Goal: Transaction & Acquisition: Purchase product/service

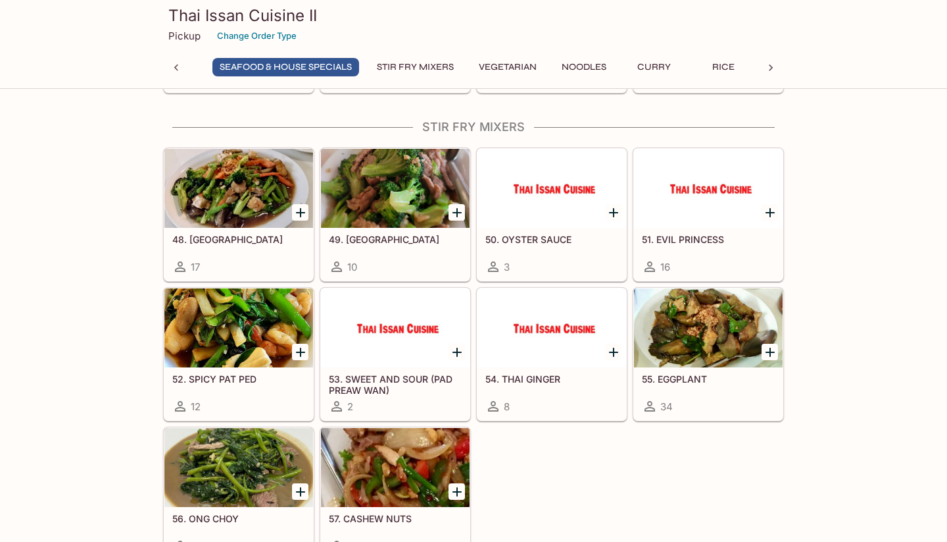
scroll to position [1503, 0]
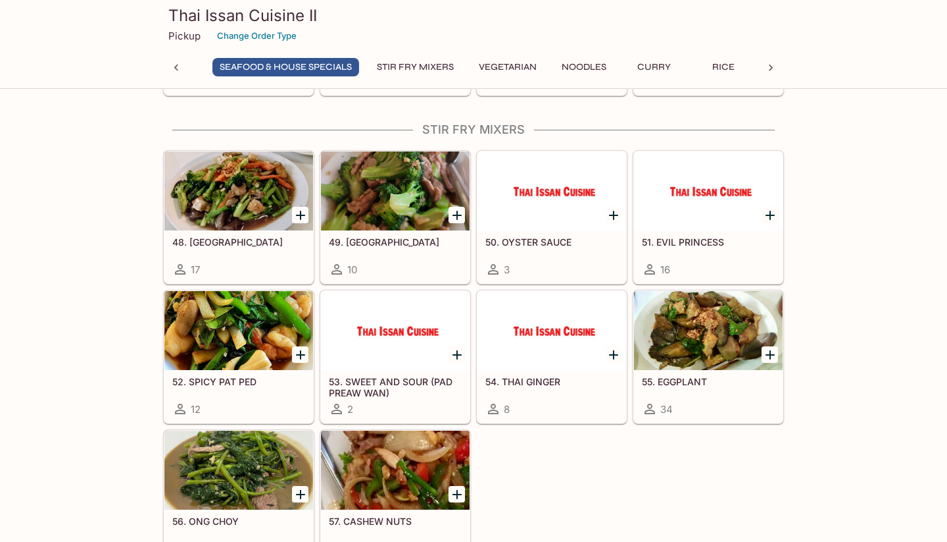
click at [230, 324] on div at bounding box center [238, 330] width 149 height 79
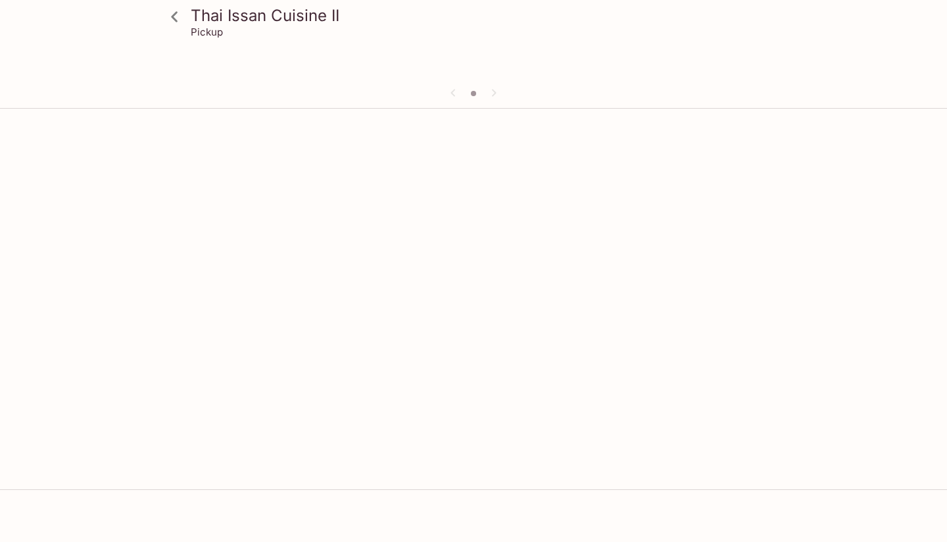
click at [230, 324] on div "Thai Issan Cuisine II Pickup" at bounding box center [473, 385] width 947 height 542
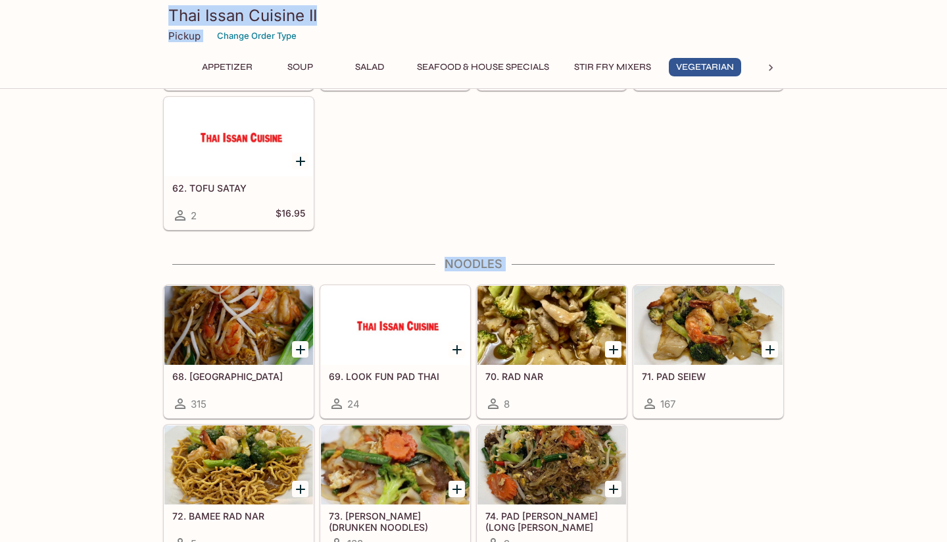
scroll to position [2169, 0]
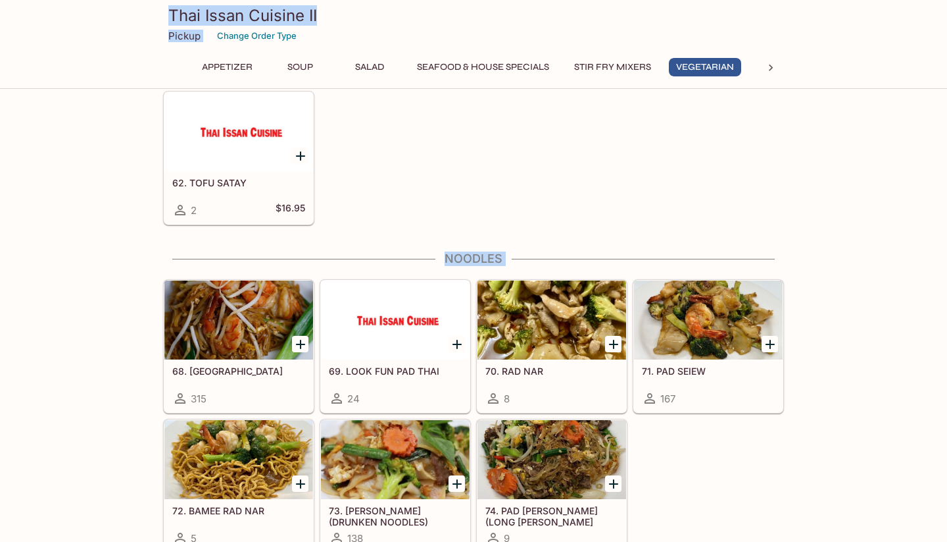
click at [692, 351] on div at bounding box center [708, 319] width 149 height 79
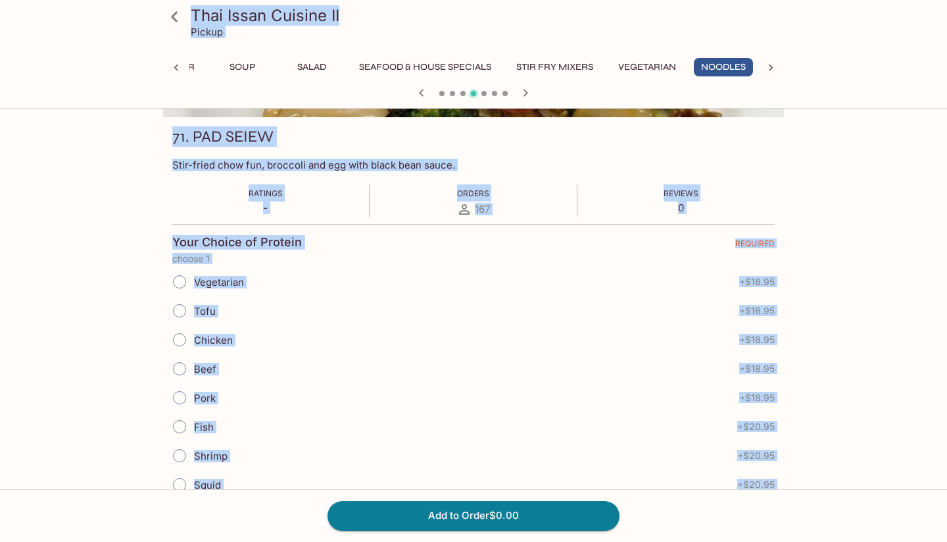
scroll to position [171, 0]
click at [175, 19] on icon at bounding box center [174, 16] width 7 height 11
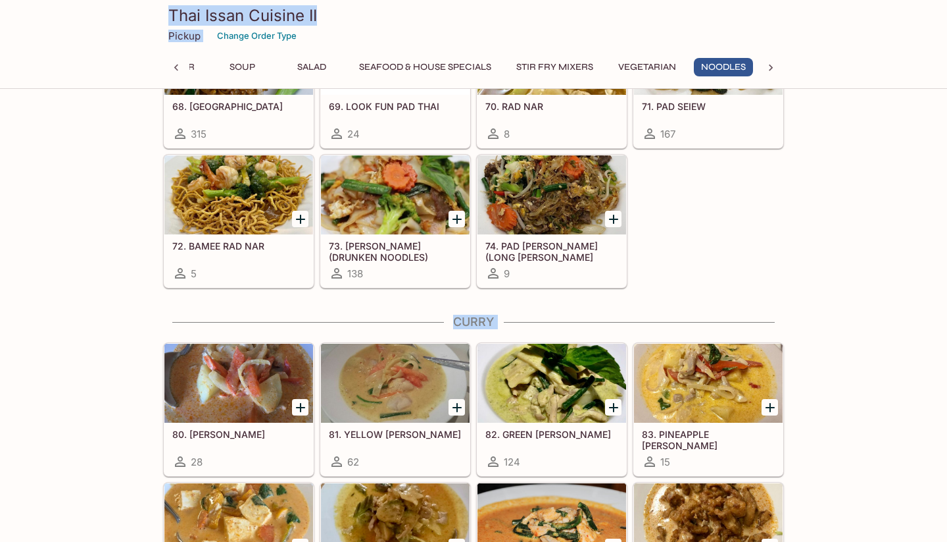
scroll to position [2434, 0]
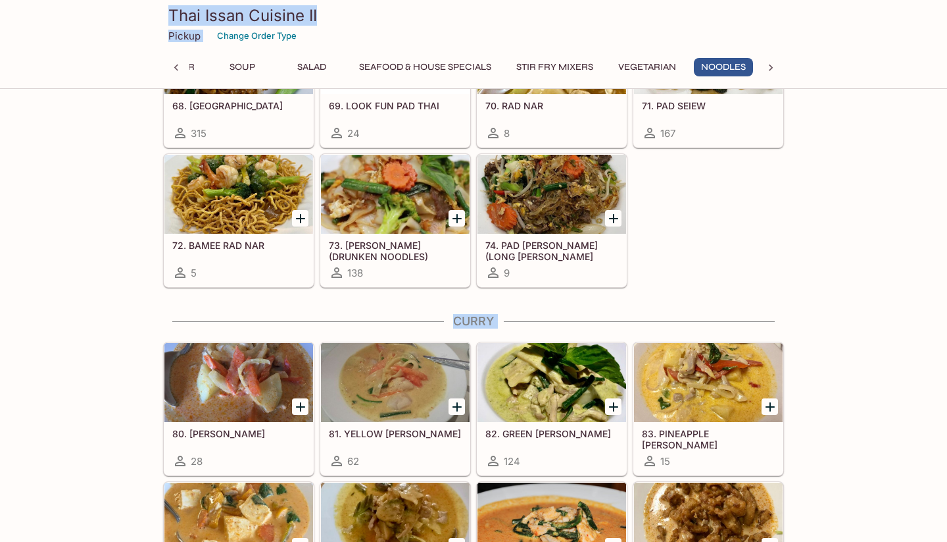
click at [538, 387] on div at bounding box center [552, 382] width 149 height 79
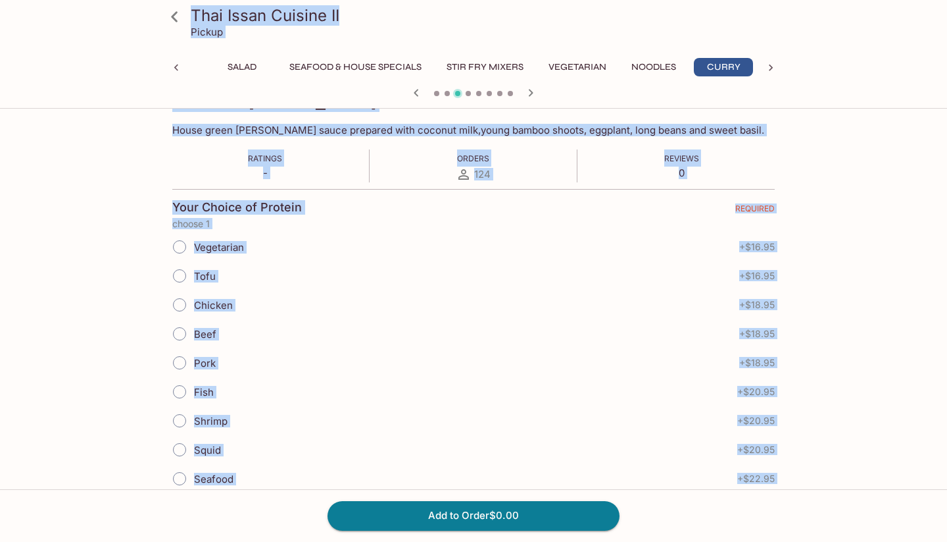
scroll to position [205, 0]
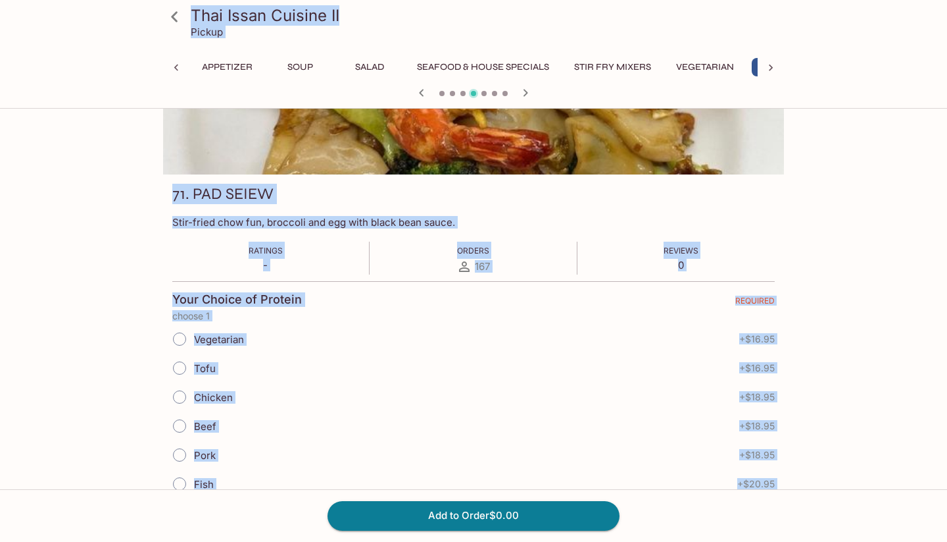
scroll to position [0, 58]
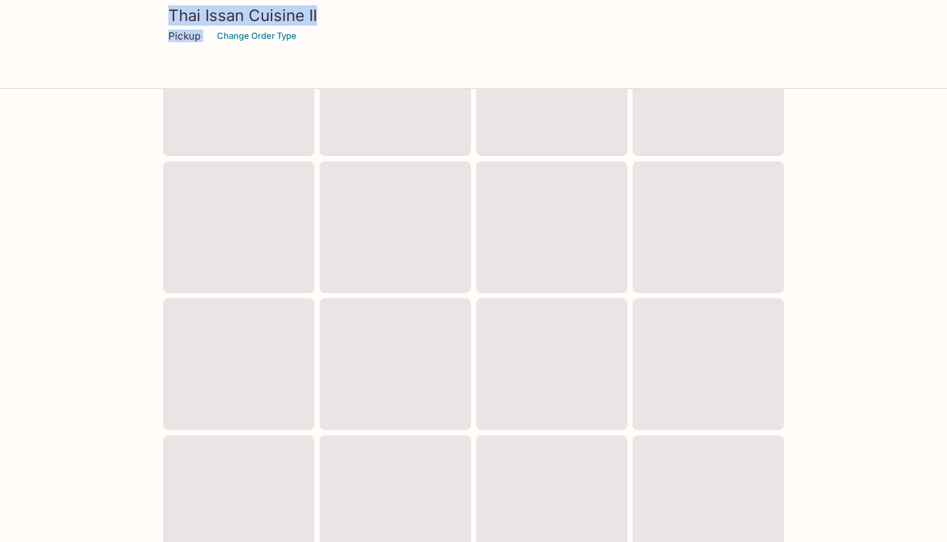
scroll to position [413, 0]
